Goal: Browse casually

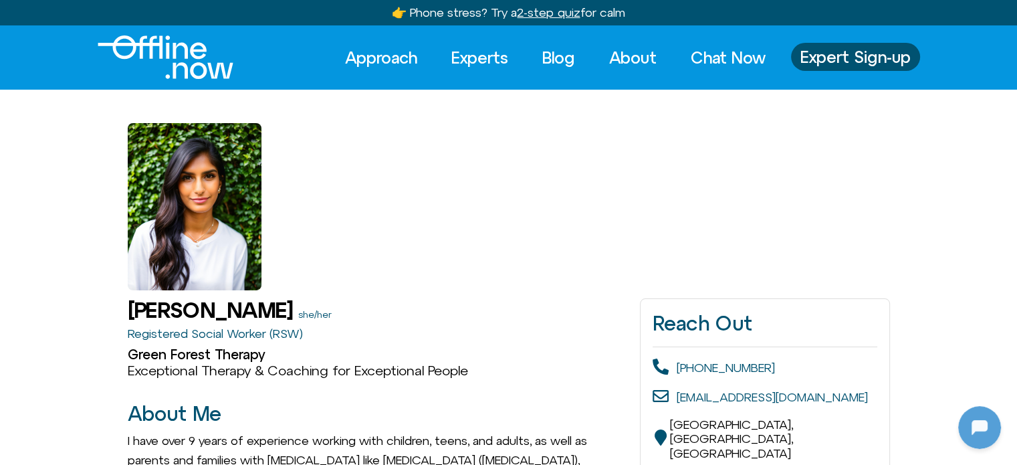
click at [152, 53] on img "Logo" at bounding box center [166, 56] width 136 height 43
